Goal: Information Seeking & Learning: Learn about a topic

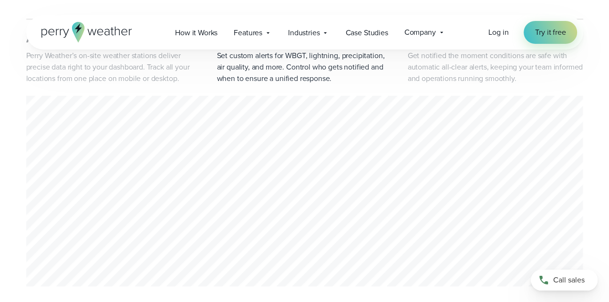
scroll to position [572, 0]
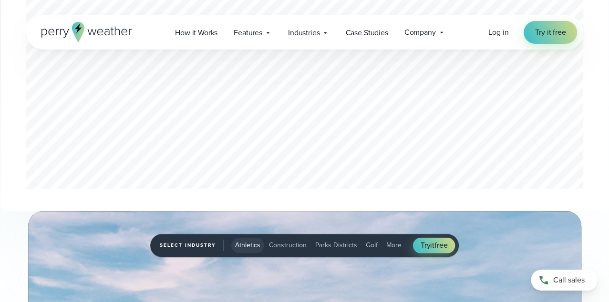
click at [374, 98] on div "2 of 3" at bounding box center [304, 95] width 557 height 194
click at [491, 111] on div "2 of 3" at bounding box center [304, 95] width 557 height 194
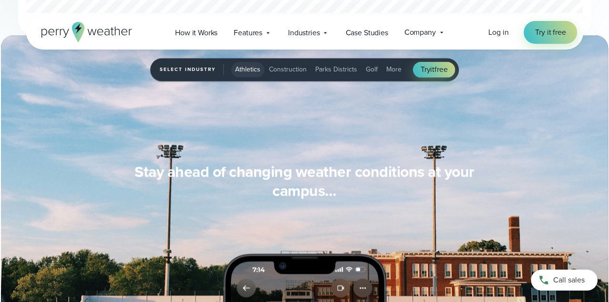
scroll to position [811, 0]
